Goal: Task Accomplishment & Management: Use online tool/utility

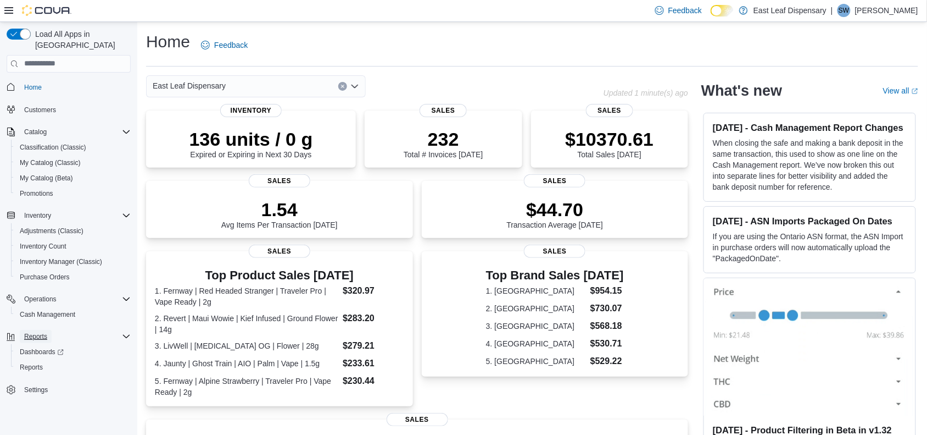
click at [39, 332] on span "Reports" at bounding box center [35, 336] width 23 height 9
click at [38, 363] on span "Reports" at bounding box center [31, 367] width 23 height 9
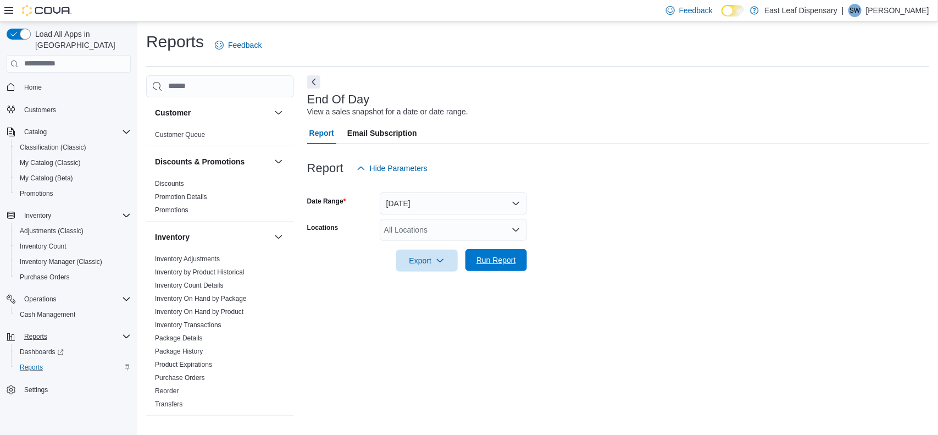
click at [500, 268] on span "Run Report" at bounding box center [496, 260] width 48 height 22
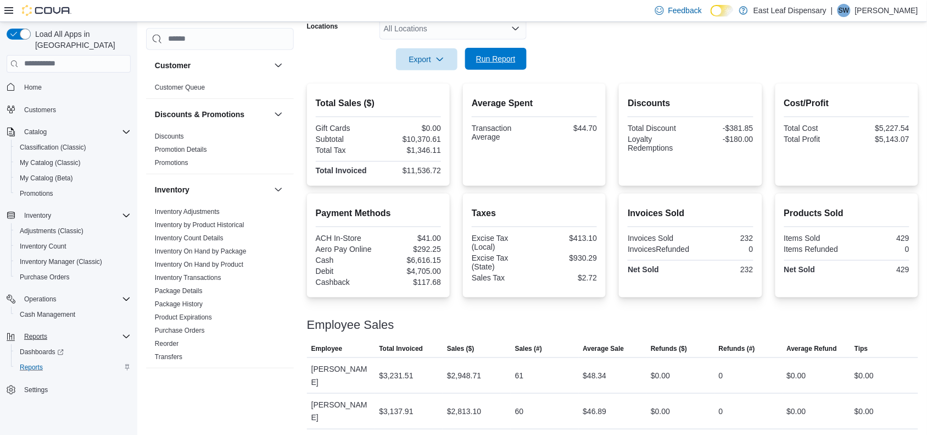
scroll to position [201, 0]
click at [33, 363] on span "Reports" at bounding box center [31, 367] width 23 height 9
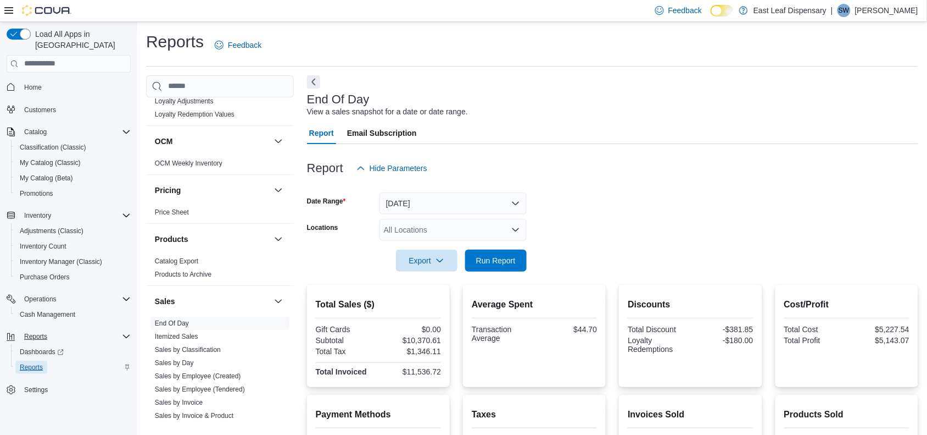
click at [32, 360] on span "Reports" at bounding box center [31, 366] width 23 height 13
click at [437, 206] on button "[DATE]" at bounding box center [453, 203] width 147 height 22
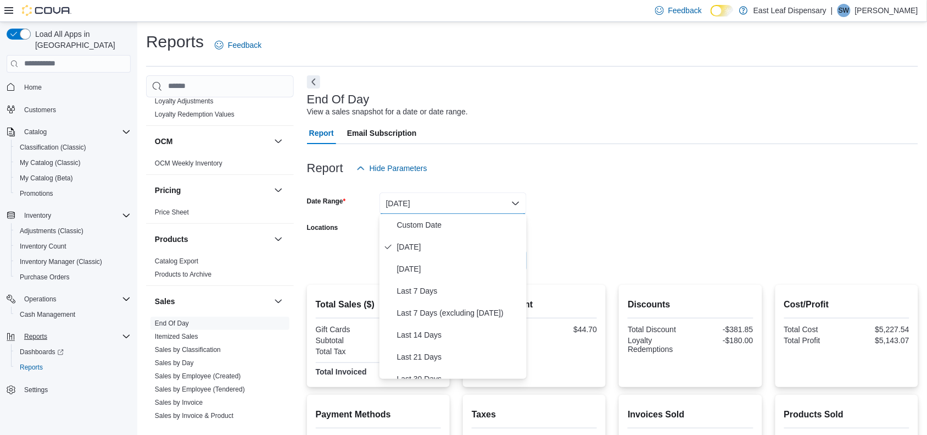
click at [583, 190] on div at bounding box center [612, 185] width 611 height 13
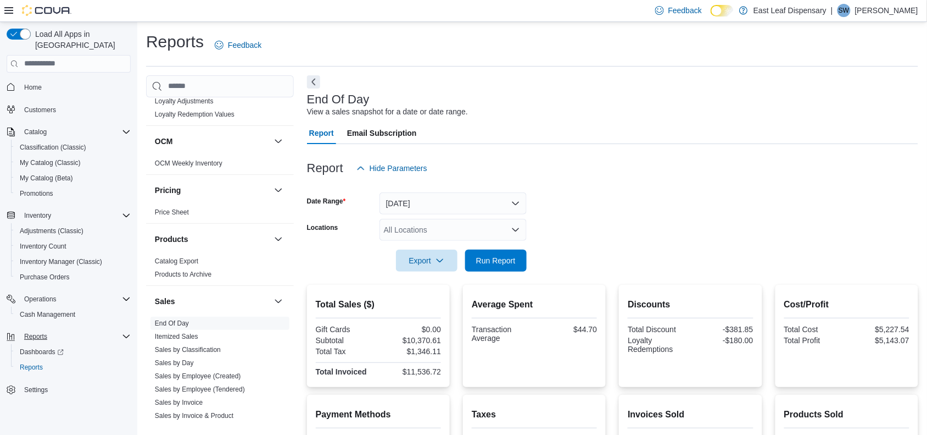
click at [497, 271] on div at bounding box center [612, 277] width 611 height 13
click at [503, 259] on span "Run Report" at bounding box center [496, 259] width 40 height 11
click at [443, 262] on icon "button" at bounding box center [440, 259] width 9 height 9
click at [437, 307] on span "Export to Pdf" at bounding box center [428, 303] width 49 height 9
